Goal: Task Accomplishment & Management: Complete application form

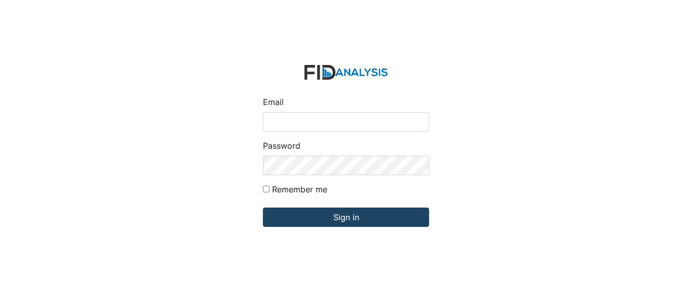
type input "[EMAIL_ADDRESS][DOMAIN_NAME]"
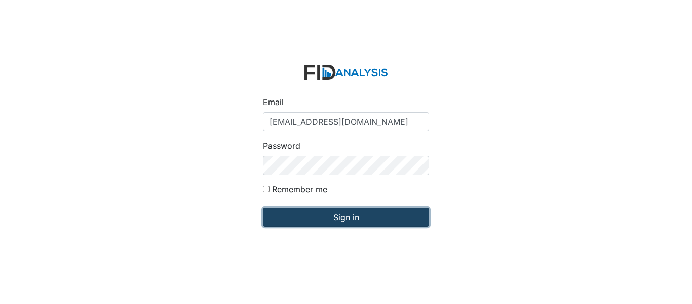
click at [323, 215] on input "Sign in" at bounding box center [346, 216] width 166 height 19
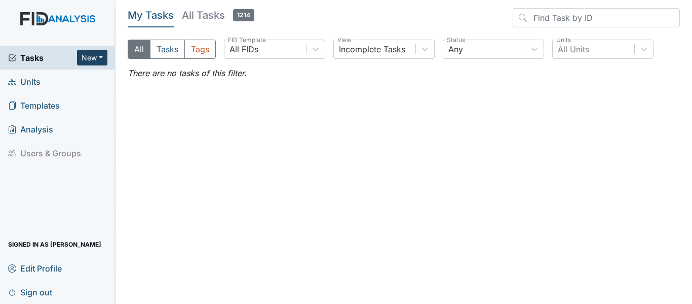
click at [83, 58] on button "New" at bounding box center [92, 58] width 30 height 16
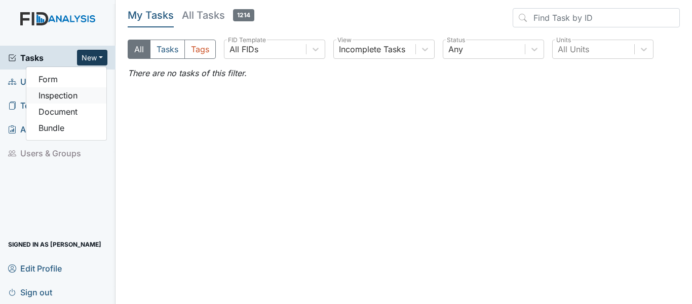
click at [65, 98] on link "Inspection" at bounding box center [66, 95] width 80 height 16
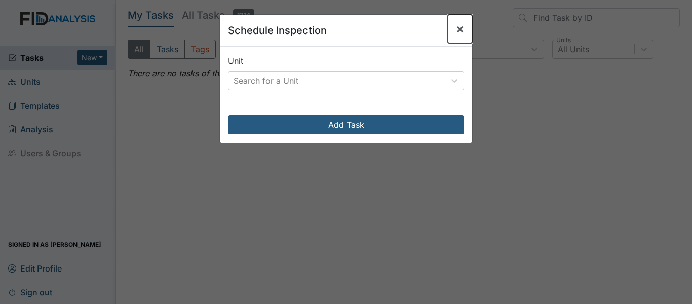
click at [451, 29] on button "×" at bounding box center [460, 29] width 24 height 28
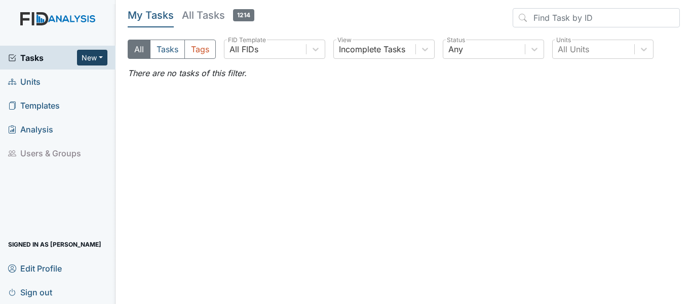
click at [91, 56] on button "New" at bounding box center [92, 58] width 30 height 16
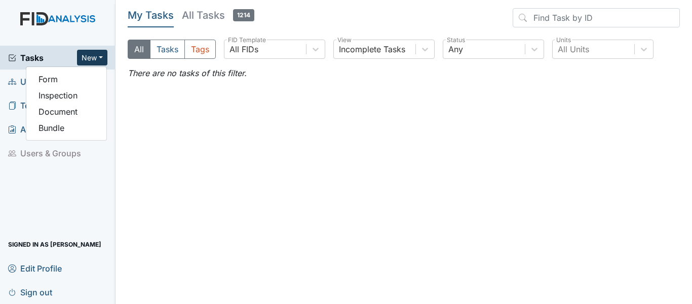
drag, startPoint x: 126, startPoint y: 114, endPoint x: 41, endPoint y: 95, distance: 87.7
click at [126, 114] on main "My Tasks All Tasks 1214 All Tasks Tags All FIDs FID Template Incomplete Tasks V…" at bounding box center [404, 152] width 577 height 304
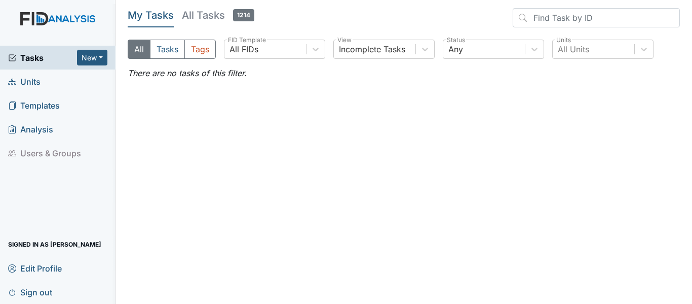
click at [33, 83] on span "Units" at bounding box center [24, 81] width 32 height 16
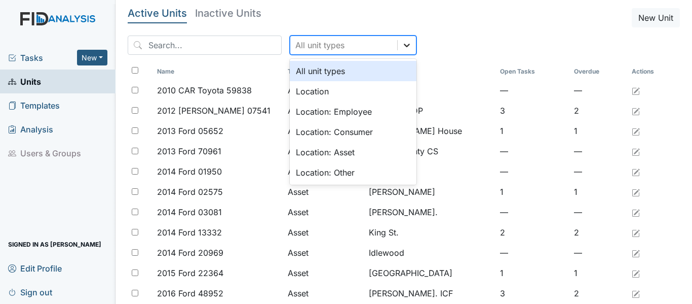
click at [398, 51] on div at bounding box center [407, 45] width 18 height 18
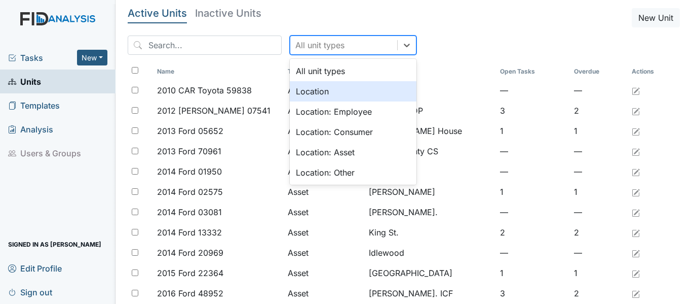
click at [353, 94] on div "Location" at bounding box center [353, 91] width 127 height 20
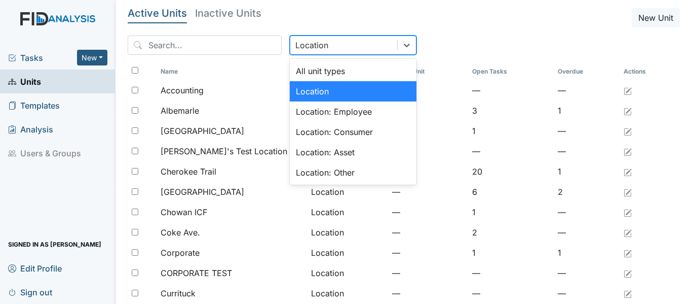
click at [334, 48] on div "Location" at bounding box center [343, 45] width 107 height 18
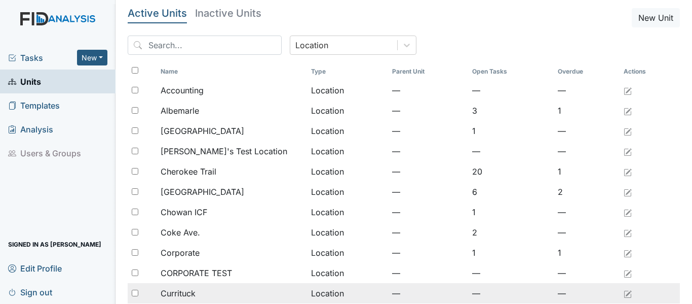
click at [229, 290] on div "Currituck" at bounding box center [232, 293] width 142 height 12
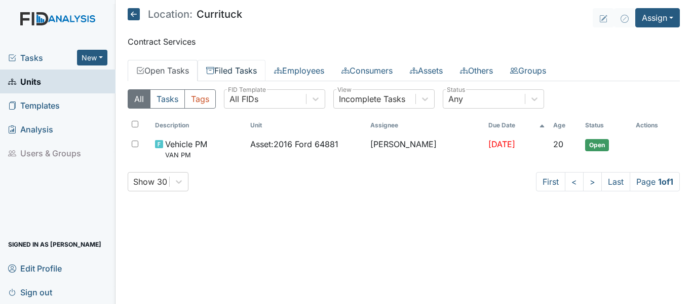
click at [244, 65] on link "Filed Tasks" at bounding box center [232, 70] width 68 height 21
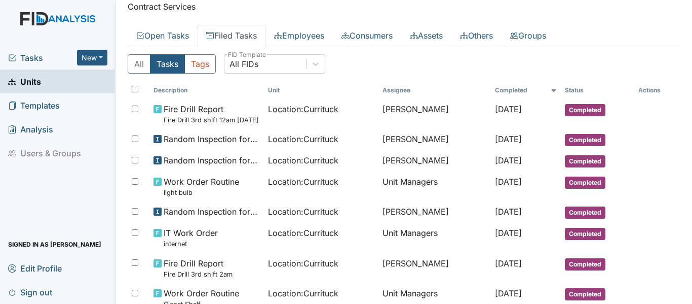
scroll to position [51, 0]
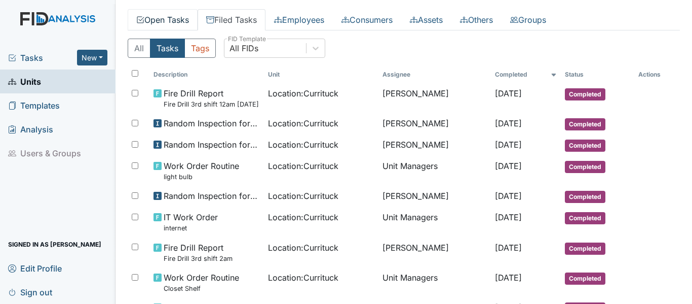
click at [159, 23] on link "Open Tasks" at bounding box center [163, 19] width 70 height 21
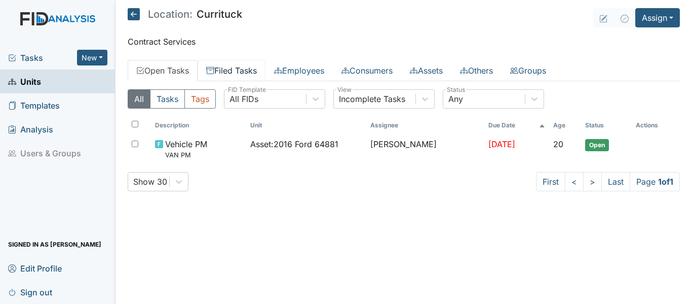
click at [228, 78] on link "Filed Tasks" at bounding box center [232, 70] width 68 height 21
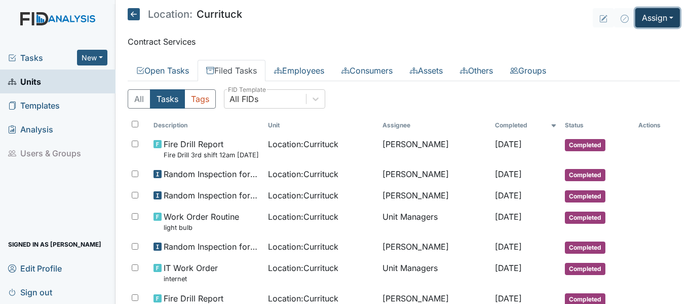
click at [656, 19] on button "Assign" at bounding box center [657, 17] width 45 height 19
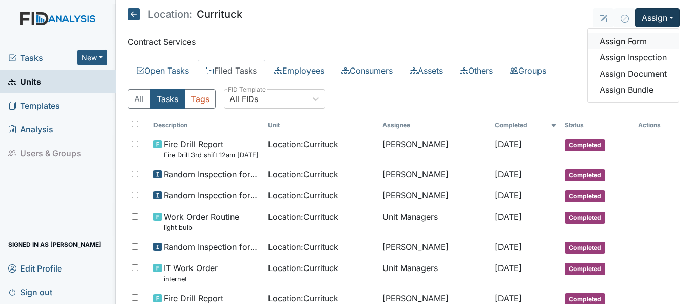
click at [629, 39] on link "Assign Form" at bounding box center [633, 41] width 91 height 16
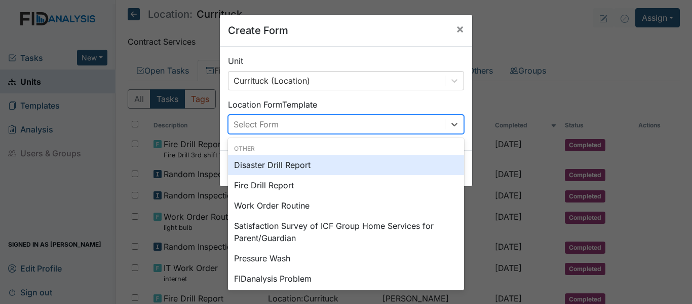
click at [349, 124] on div "Select Form" at bounding box center [337, 124] width 216 height 18
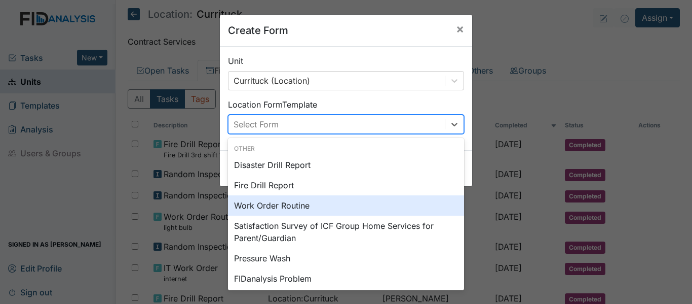
click at [319, 204] on div "Work Order Routine" at bounding box center [346, 205] width 236 height 20
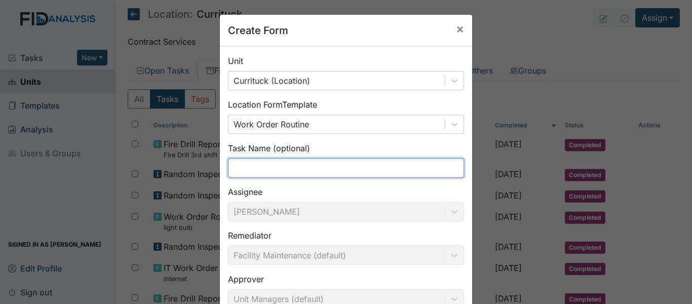
click at [294, 167] on input "text" at bounding box center [346, 167] width 236 height 19
type input "dining room blinds"
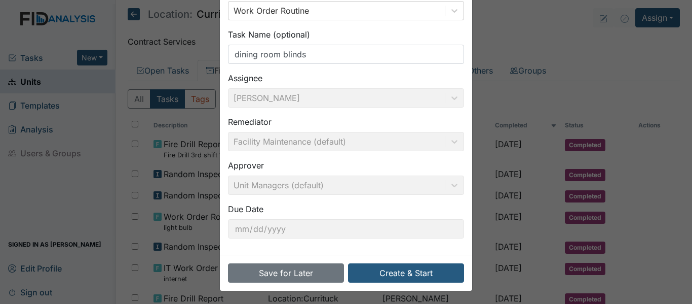
scroll to position [115, 0]
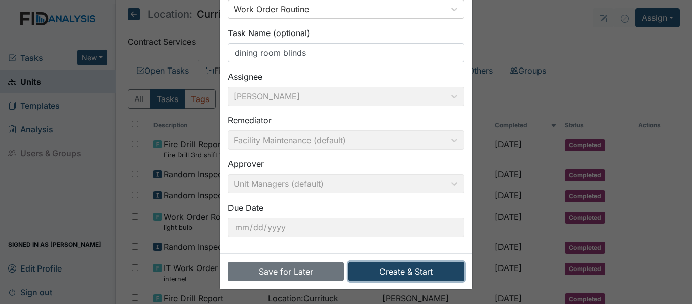
click at [418, 265] on button "Create & Start" at bounding box center [406, 270] width 116 height 19
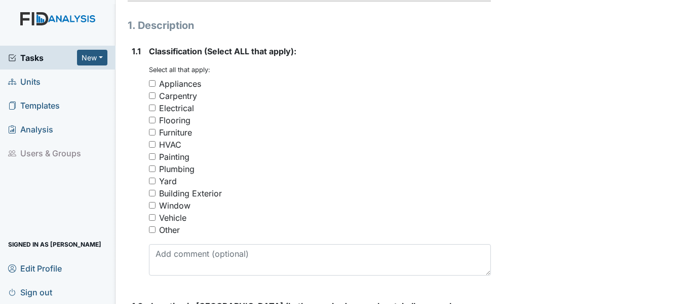
scroll to position [152, 0]
click at [151, 232] on input "Other" at bounding box center [152, 229] width 7 height 7
checkbox input "true"
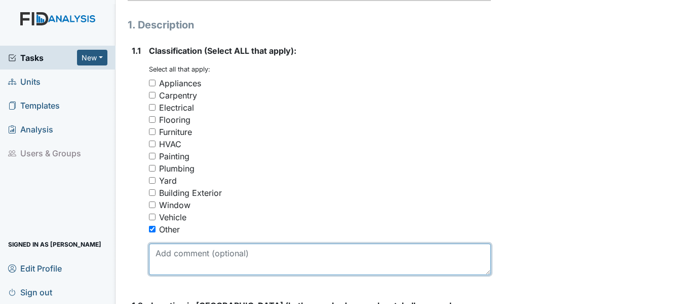
click at [166, 269] on textarea at bounding box center [320, 258] width 342 height 31
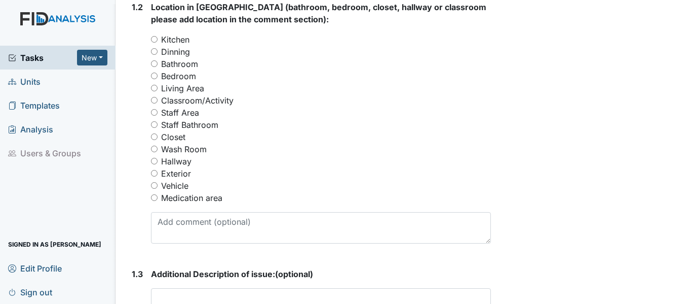
scroll to position [456, 0]
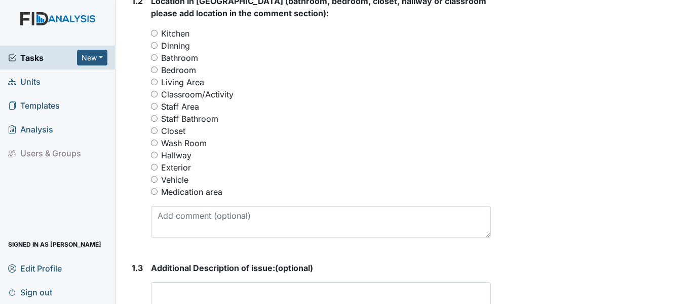
type textarea "replace blinds in dining room"
click at [176, 52] on label "Dinning" at bounding box center [175, 46] width 29 height 12
click at [158, 49] on input "Dinning" at bounding box center [154, 45] width 7 height 7
radio input "true"
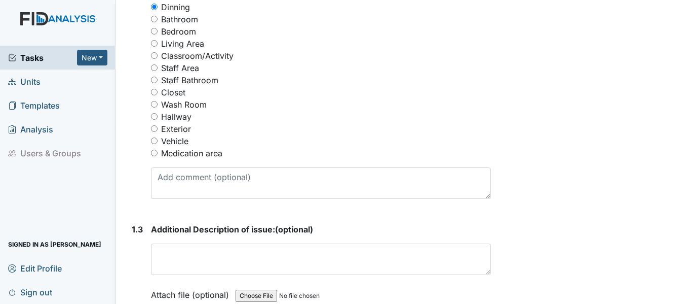
scroll to position [608, 0]
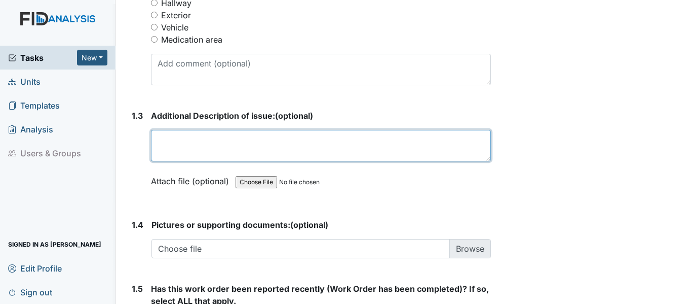
click at [227, 153] on textarea at bounding box center [321, 145] width 340 height 31
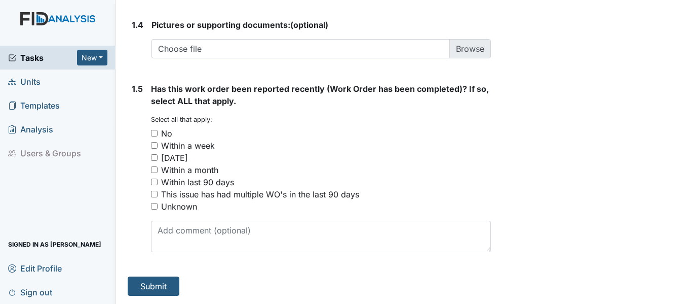
scroll to position [820, 0]
click at [169, 135] on div "No" at bounding box center [166, 133] width 11 height 12
click at [158, 135] on input "No" at bounding box center [154, 133] width 7 height 7
checkbox input "true"
click at [157, 283] on button "Submit" at bounding box center [154, 285] width 52 height 19
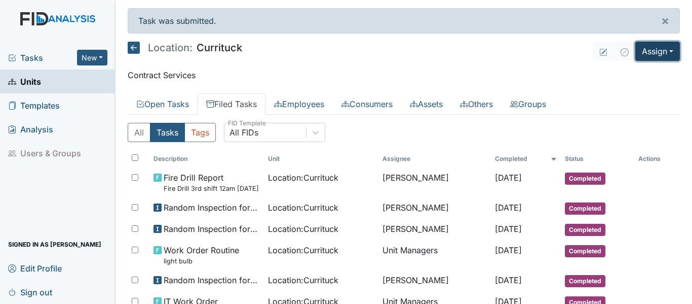
click at [640, 50] on button "Assign" at bounding box center [657, 51] width 45 height 19
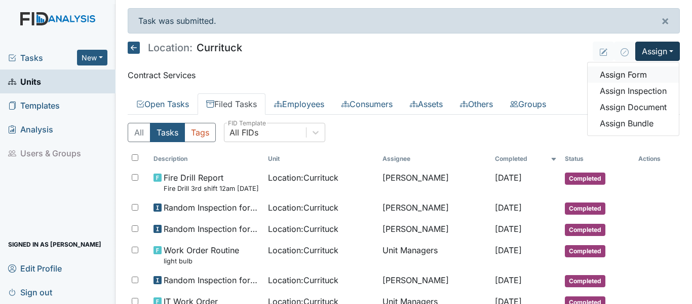
click at [636, 72] on link "Assign Form" at bounding box center [633, 74] width 91 height 16
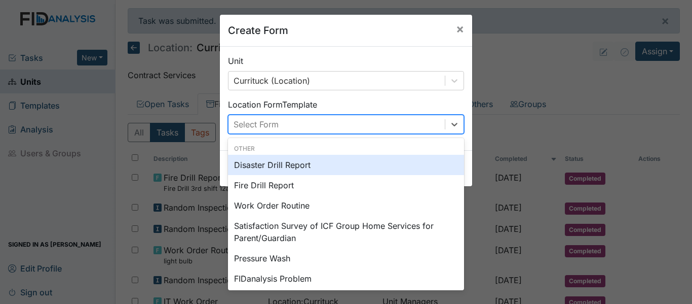
click at [391, 129] on div "Select Form" at bounding box center [337, 124] width 216 height 18
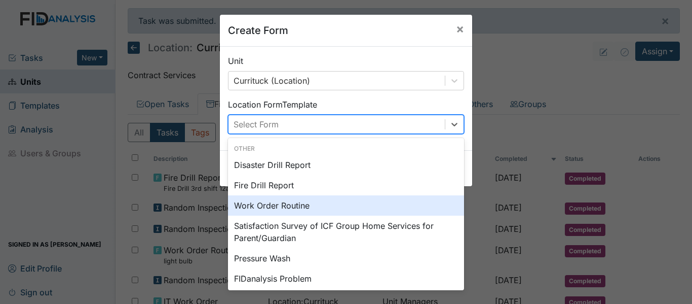
click at [319, 203] on div "Work Order Routine" at bounding box center [346, 205] width 236 height 20
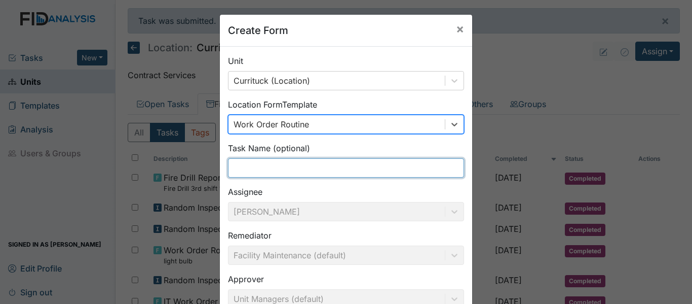
click at [300, 165] on input "text" at bounding box center [346, 167] width 236 height 19
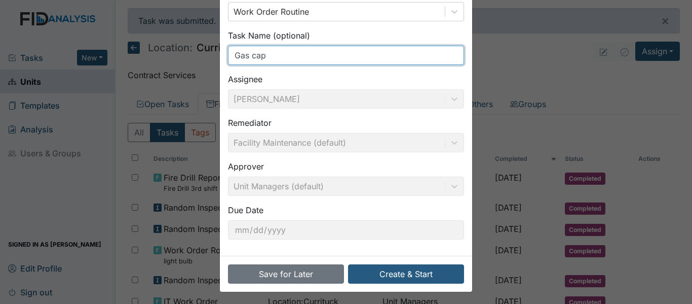
scroll to position [115, 0]
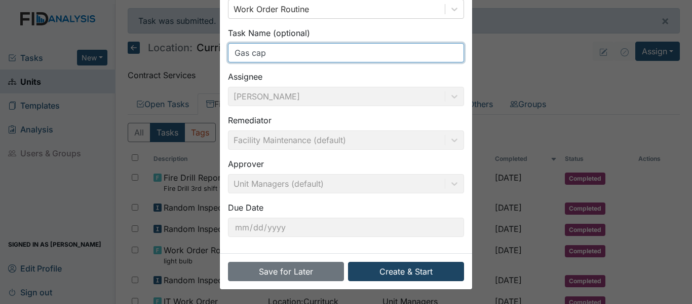
type input "Gas cap"
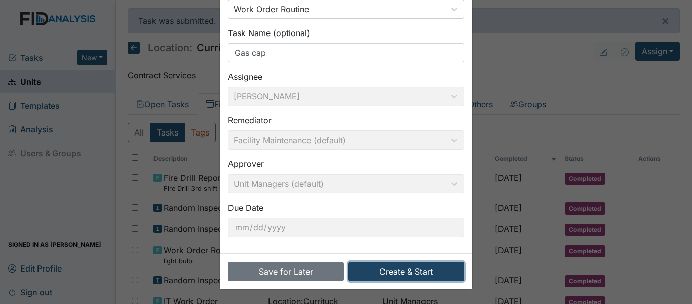
click at [401, 268] on button "Create & Start" at bounding box center [406, 270] width 116 height 19
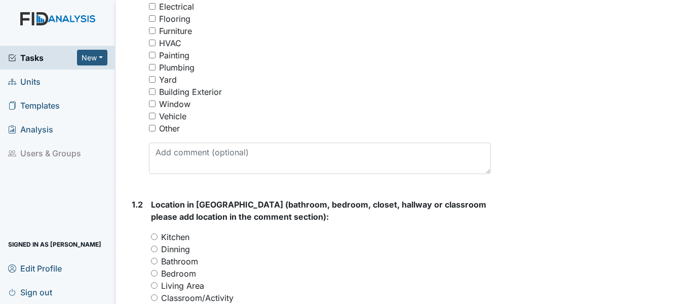
scroll to position [253, 0]
click at [171, 122] on div "Vehicle" at bounding box center [172, 115] width 27 height 12
click at [156, 119] on input "Vehicle" at bounding box center [152, 115] width 7 height 7
checkbox input "true"
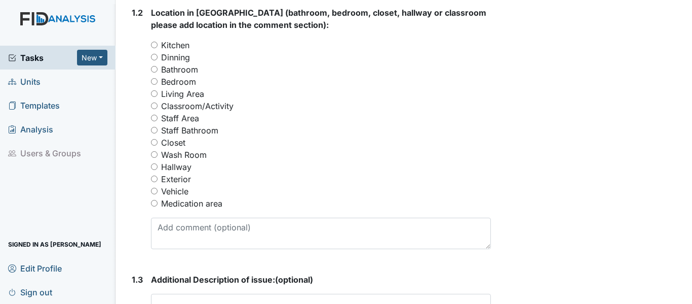
scroll to position [456, 0]
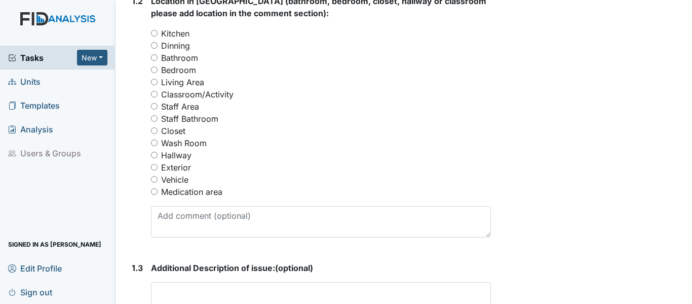
click at [185, 185] on label "Vehicle" at bounding box center [174, 179] width 27 height 12
click at [158, 182] on input "Vehicle" at bounding box center [154, 179] width 7 height 7
radio input "true"
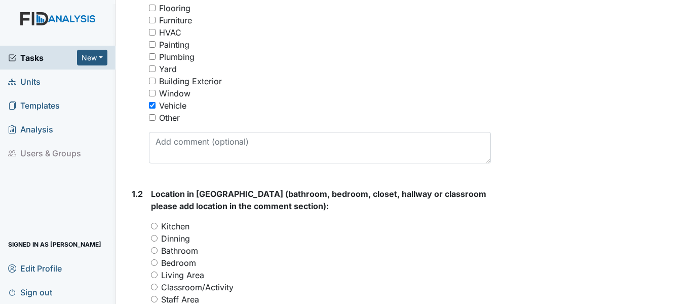
scroll to position [203, 0]
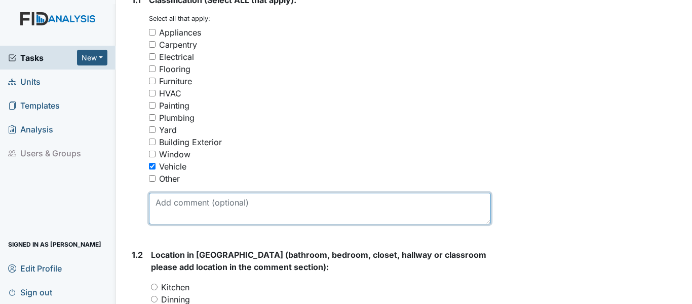
click at [217, 214] on textarea at bounding box center [320, 208] width 342 height 31
click at [188, 214] on textarea "Gas cap is broke its still on but the top himge is broke" at bounding box center [320, 208] width 342 height 31
click at [313, 215] on textarea "Gas cover is broke its still on but the top himge is broke" at bounding box center [320, 208] width 342 height 31
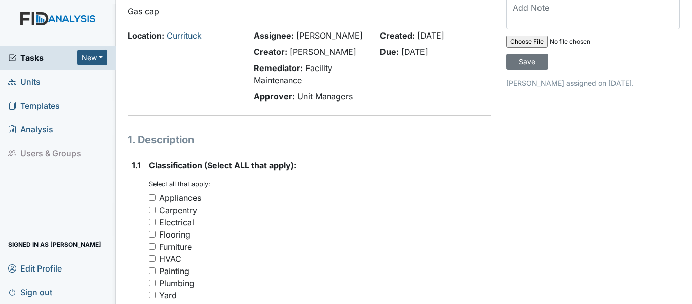
scroll to position [0, 0]
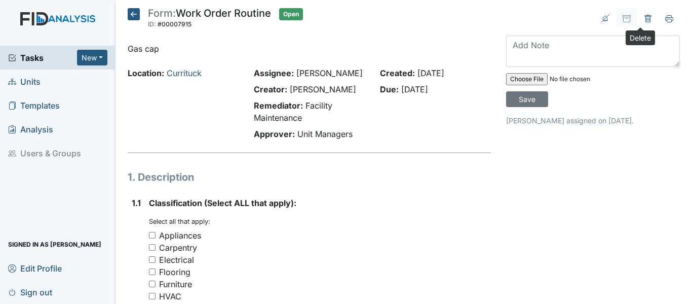
type textarea "Gas cover is broke its still on but the top hinge is broke"
click at [644, 16] on icon at bounding box center [648, 19] width 8 height 8
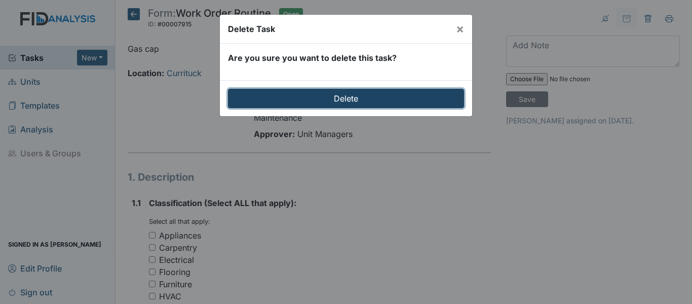
click at [442, 98] on input "Delete" at bounding box center [346, 98] width 236 height 19
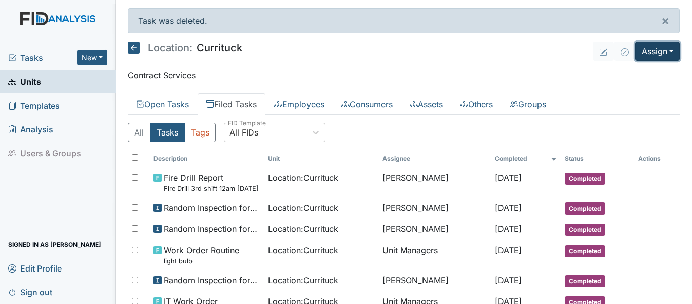
click at [655, 51] on button "Assign" at bounding box center [657, 51] width 45 height 19
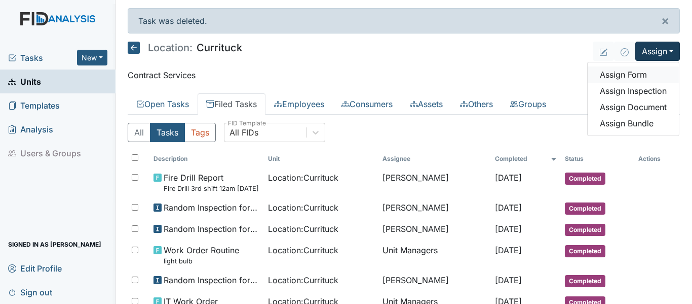
click at [624, 76] on link "Assign Form" at bounding box center [633, 74] width 91 height 16
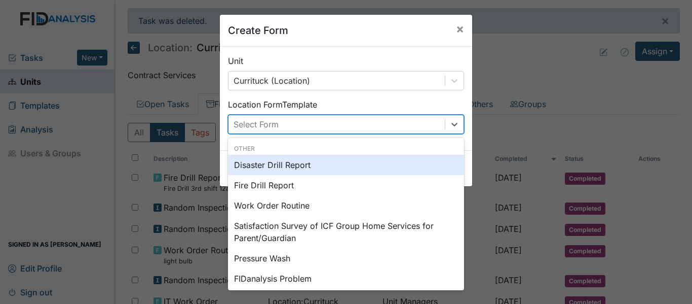
click at [373, 122] on div "Select Form" at bounding box center [337, 124] width 216 height 18
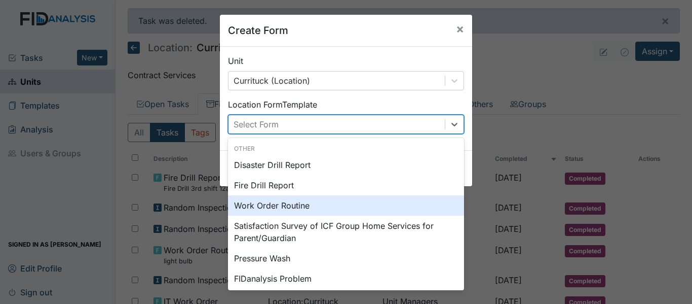
click at [304, 201] on div "Work Order Routine" at bounding box center [346, 205] width 236 height 20
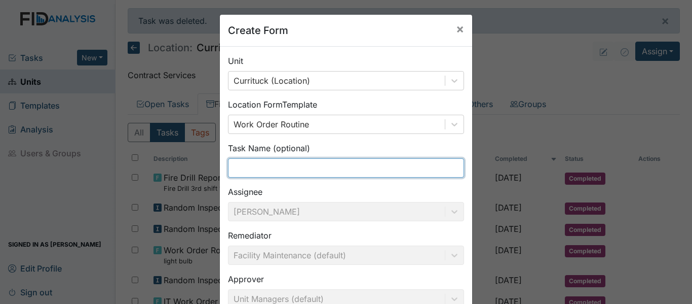
click at [298, 162] on input "text" at bounding box center [346, 167] width 236 height 19
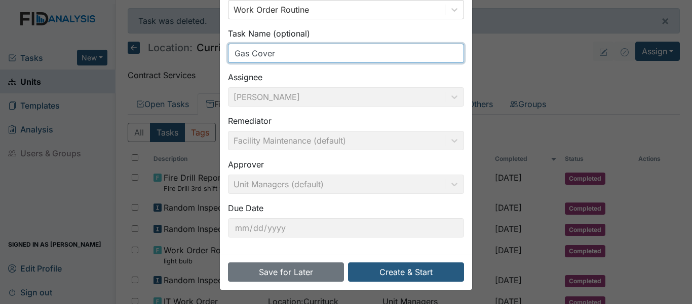
scroll to position [115, 0]
type input "Gas Cover"
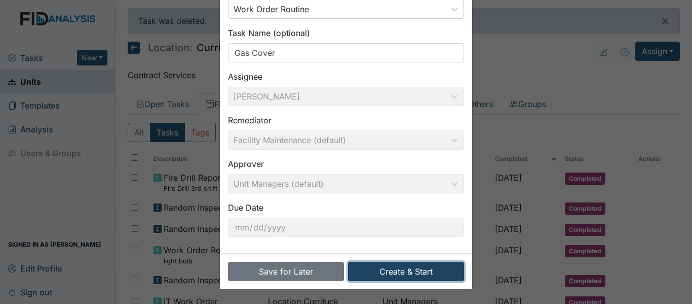
click at [406, 268] on button "Create & Start" at bounding box center [406, 270] width 116 height 19
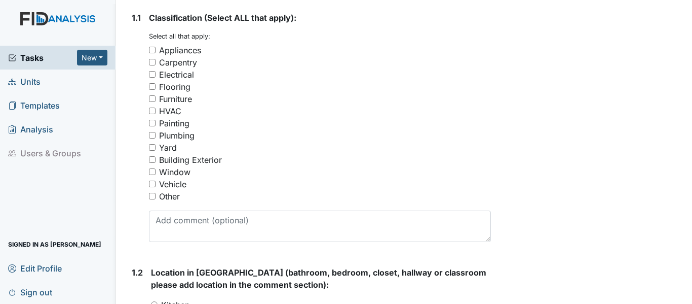
scroll to position [203, 0]
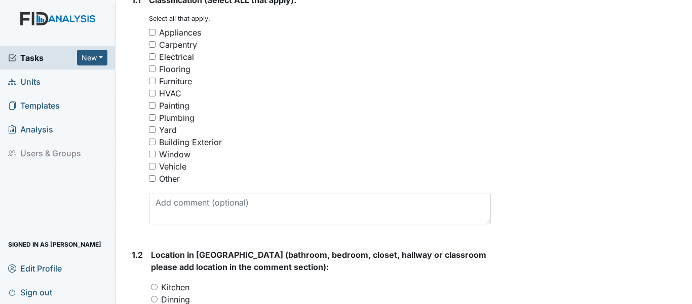
click at [168, 172] on div "Vehicle" at bounding box center [172, 166] width 27 height 12
click at [156, 169] on input "Vehicle" at bounding box center [152, 166] width 7 height 7
checkbox input "true"
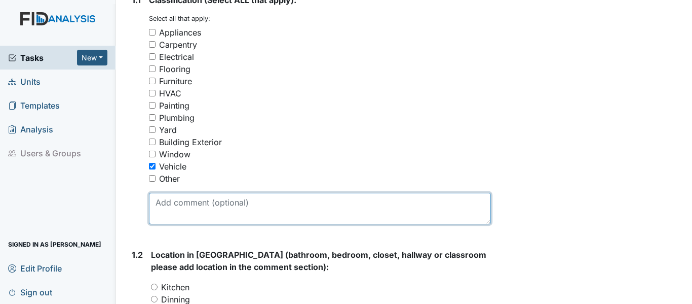
click at [173, 209] on textarea at bounding box center [320, 208] width 342 height 31
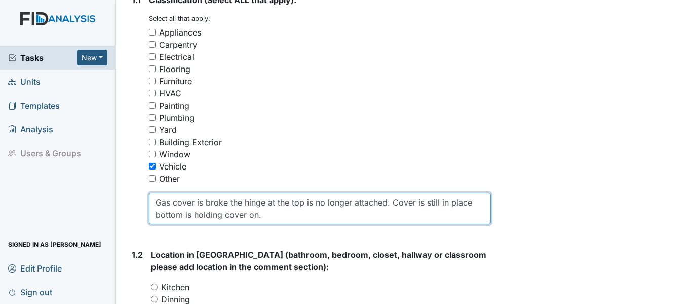
click at [385, 216] on textarea "Gas cover is broke the hinge at the top is no longer attached. Cover is still i…" at bounding box center [320, 208] width 342 height 31
click at [450, 212] on textarea "Gas cover is broke the hinge at the top is broke. Cover is still in place botto…" at bounding box center [320, 208] width 342 height 31
click at [459, 223] on textarea "Gas cover is broke the hinge at the top is broke. Cover is still in place botto…" at bounding box center [320, 208] width 342 height 31
click at [446, 213] on textarea "Gas cover is broke the hinge at the top is broke. Cover is still in place botto…" at bounding box center [320, 208] width 342 height 31
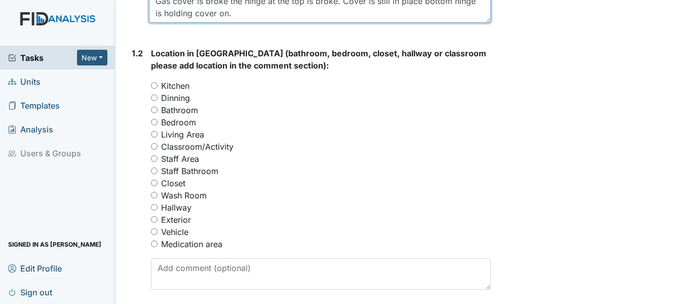
scroll to position [507, 0]
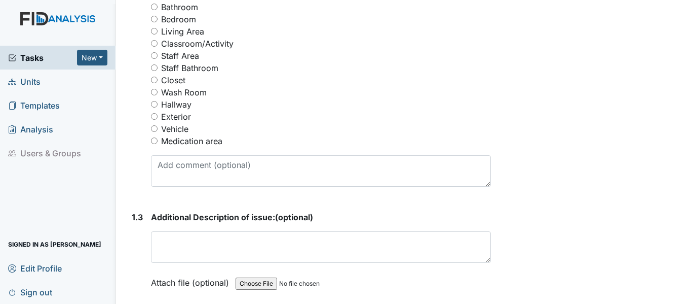
type textarea "Gas cover is broke the hinge at the top is broke. Cover is still in place botto…"
click at [181, 135] on label "Vehicle" at bounding box center [174, 129] width 27 height 12
click at [158, 132] on input "Vehicle" at bounding box center [154, 128] width 7 height 7
radio input "true"
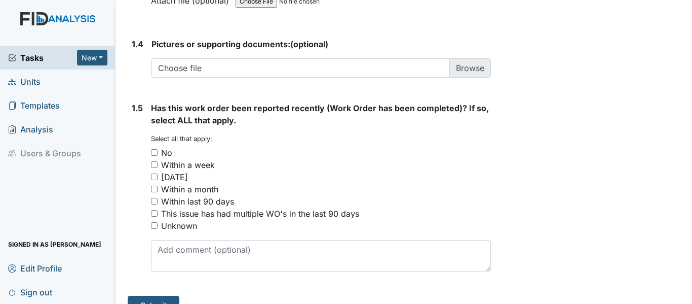
scroll to position [811, 0]
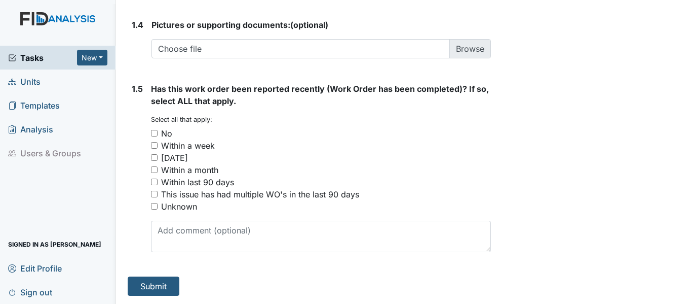
click at [167, 139] on div "No" at bounding box center [166, 133] width 11 height 12
click at [158, 136] on input "No" at bounding box center [154, 133] width 7 height 7
checkbox input "true"
click at [176, 292] on button "Submit" at bounding box center [154, 285] width 52 height 19
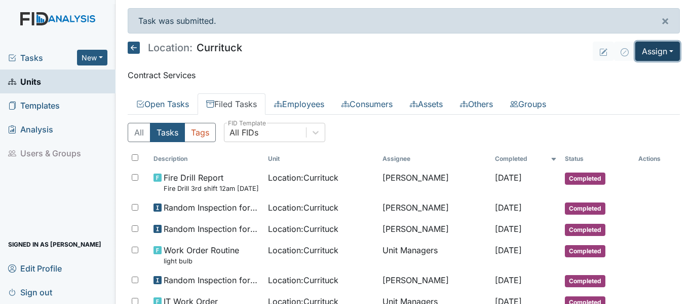
click at [639, 51] on button "Assign" at bounding box center [657, 51] width 45 height 19
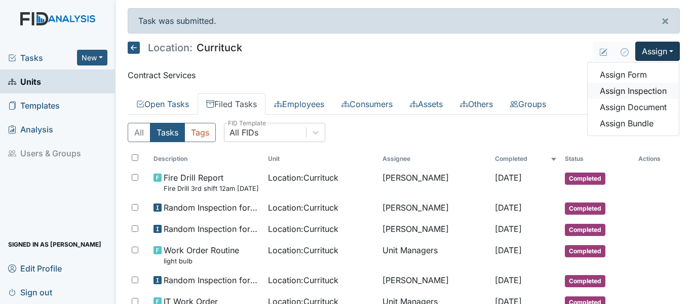
click at [633, 94] on link "Assign Inspection" at bounding box center [633, 91] width 91 height 16
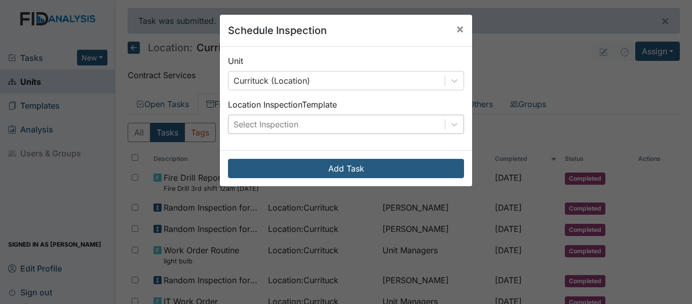
click at [416, 131] on div "Select Inspection" at bounding box center [337, 124] width 216 height 18
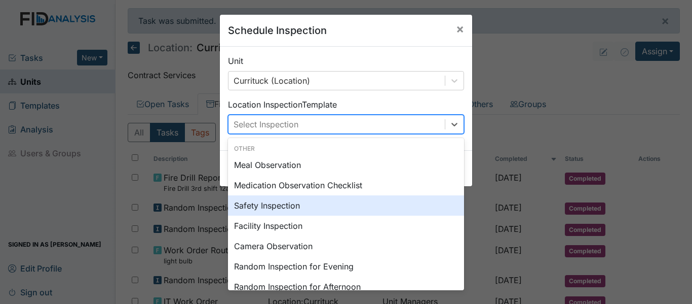
click at [353, 205] on div "Safety Inspection" at bounding box center [346, 205] width 236 height 20
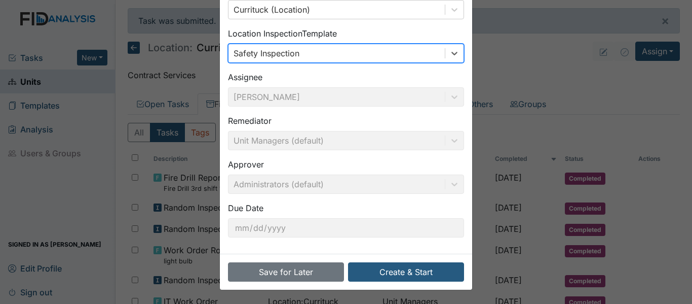
scroll to position [71, 0]
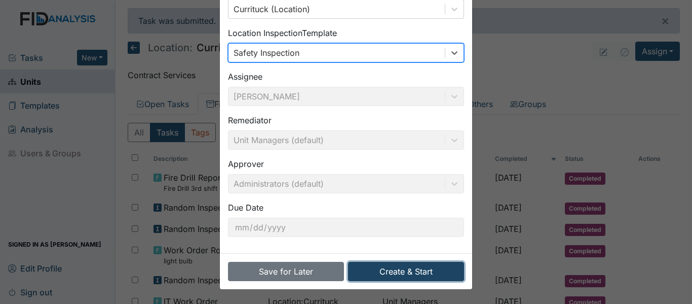
click at [411, 274] on button "Create & Start" at bounding box center [406, 270] width 116 height 19
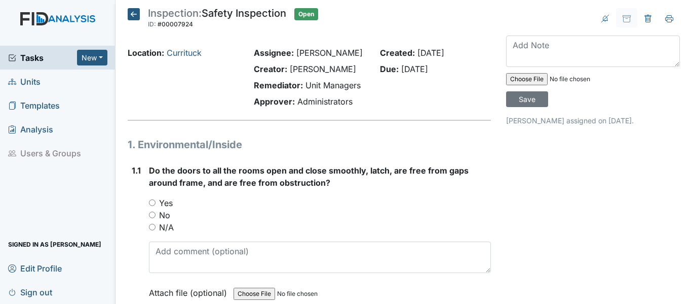
click at [38, 88] on span "Units" at bounding box center [24, 81] width 32 height 16
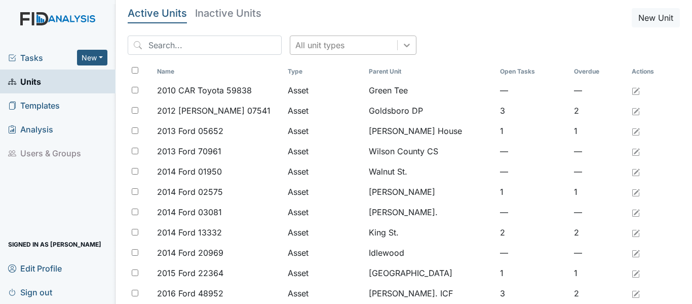
click at [398, 51] on div at bounding box center [407, 45] width 18 height 18
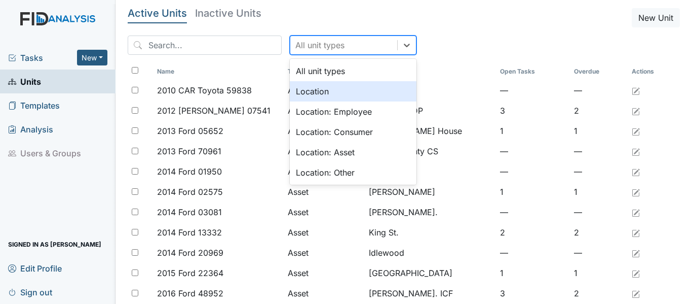
click at [351, 91] on div "Location" at bounding box center [353, 91] width 127 height 20
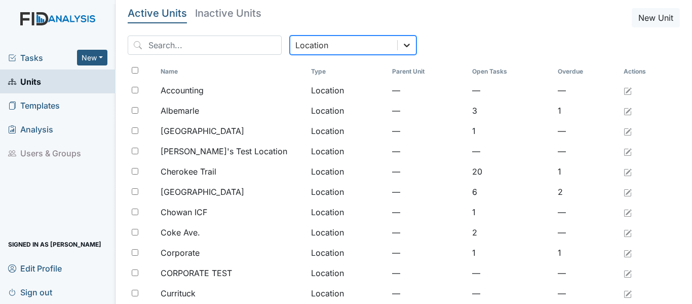
click at [402, 48] on icon at bounding box center [407, 45] width 10 height 10
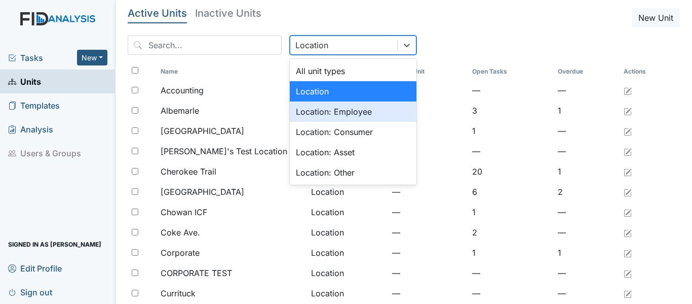
click at [341, 119] on div "Location: Employee" at bounding box center [353, 111] width 127 height 20
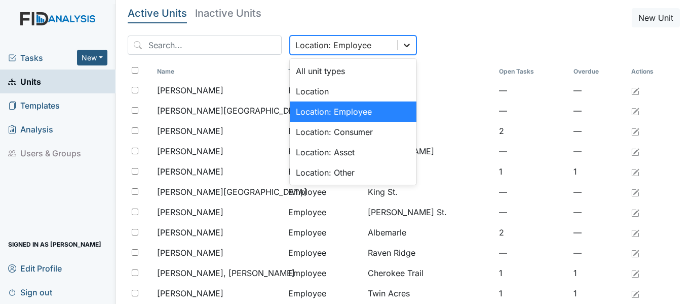
click at [402, 45] on icon at bounding box center [407, 45] width 10 height 10
click at [346, 137] on div "Location: Consumer" at bounding box center [353, 132] width 127 height 20
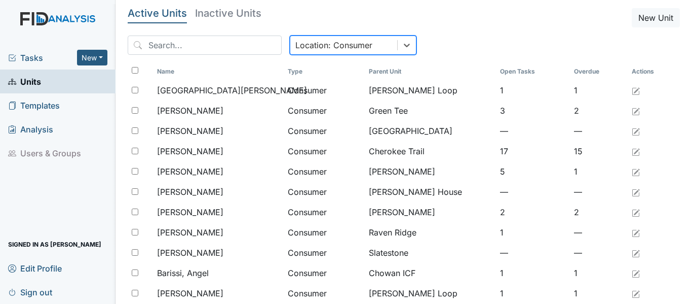
click at [379, 38] on div "Location: Consumer" at bounding box center [343, 45] width 107 height 18
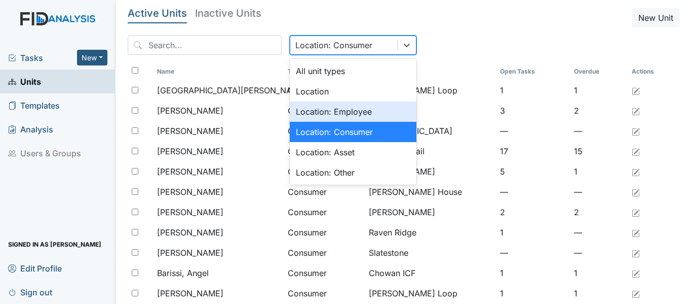
click at [350, 102] on div "Location: Employee" at bounding box center [353, 111] width 127 height 20
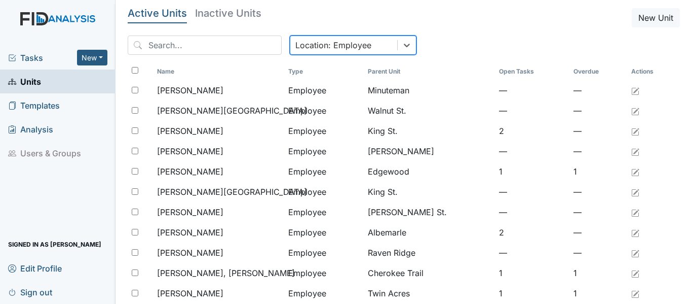
click at [368, 36] on div "Location: Employee" at bounding box center [343, 45] width 107 height 18
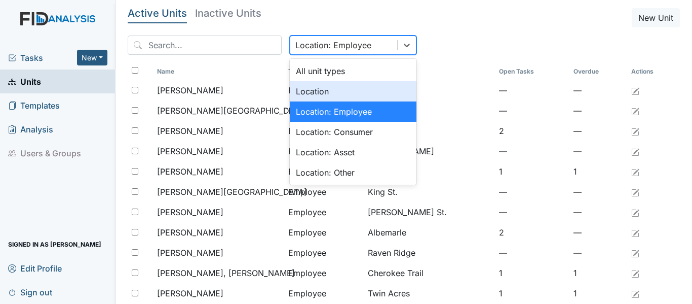
click at [331, 95] on div "Location" at bounding box center [353, 91] width 127 height 20
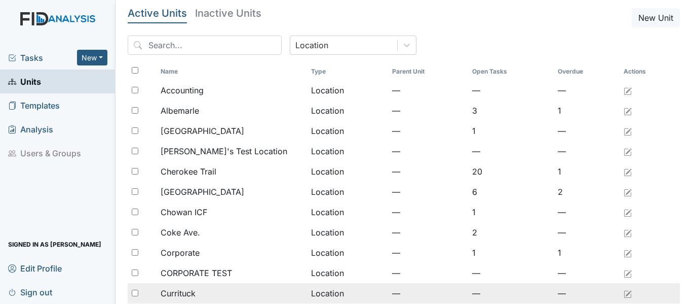
click at [218, 290] on div "Currituck" at bounding box center [232, 293] width 142 height 12
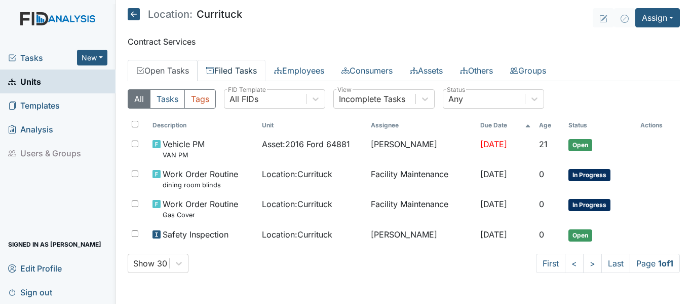
click at [247, 69] on link "Filed Tasks" at bounding box center [232, 70] width 68 height 21
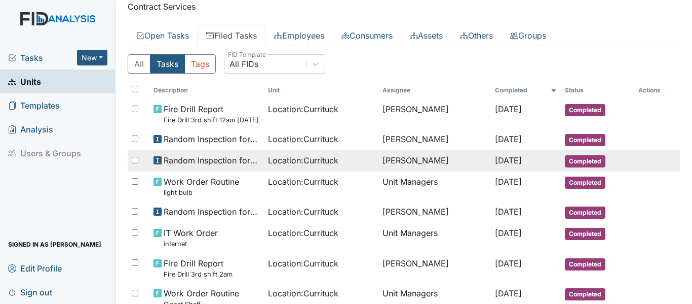
scroll to position [51, 0]
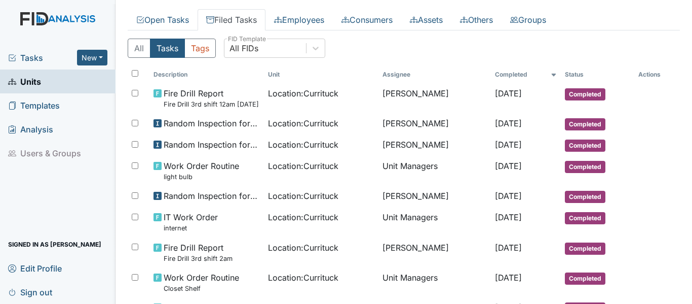
click at [5, 280] on link "Sign out" at bounding box center [58, 292] width 116 height 24
